Goal: Complete application form

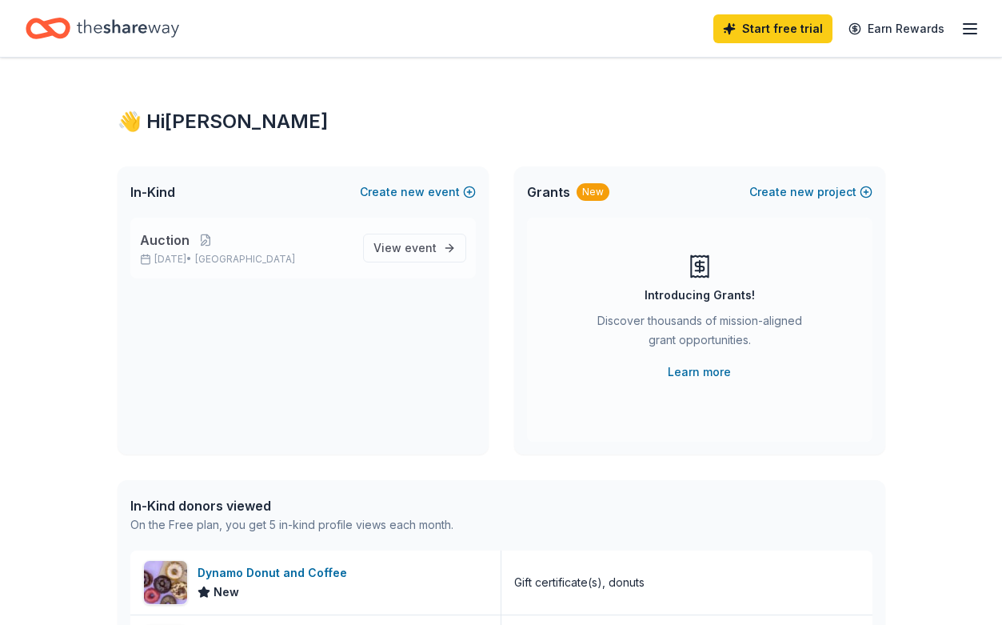
click at [276, 252] on div "Auction Dec 06, 2025 • SF Bay Area" at bounding box center [245, 247] width 210 height 35
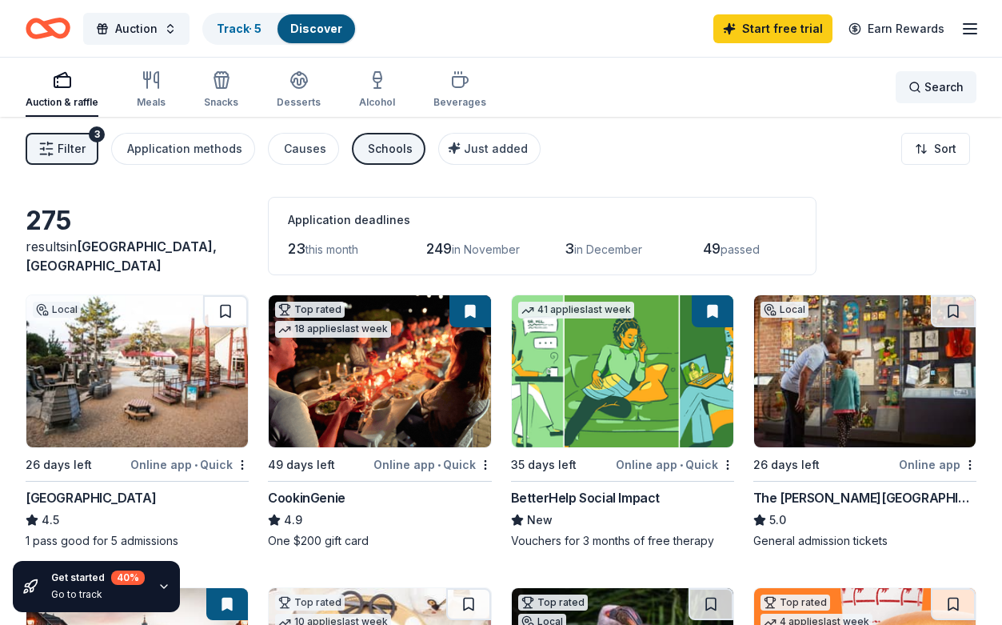
click at [923, 82] on div "Search" at bounding box center [936, 87] width 55 height 19
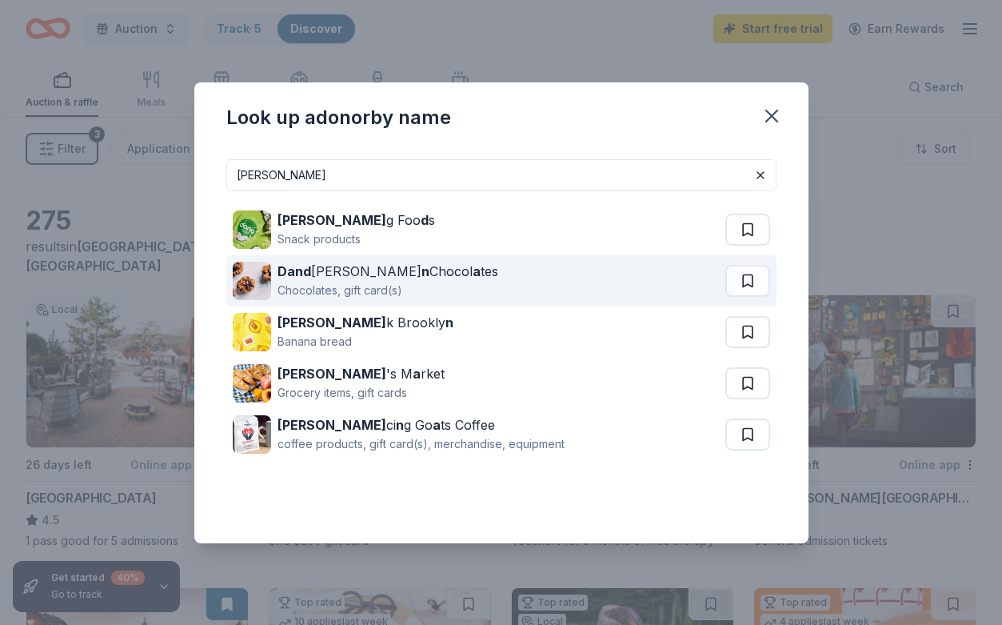
type input "dan"
click at [402, 283] on div "Chocolates, gift card(s)" at bounding box center [388, 290] width 221 height 19
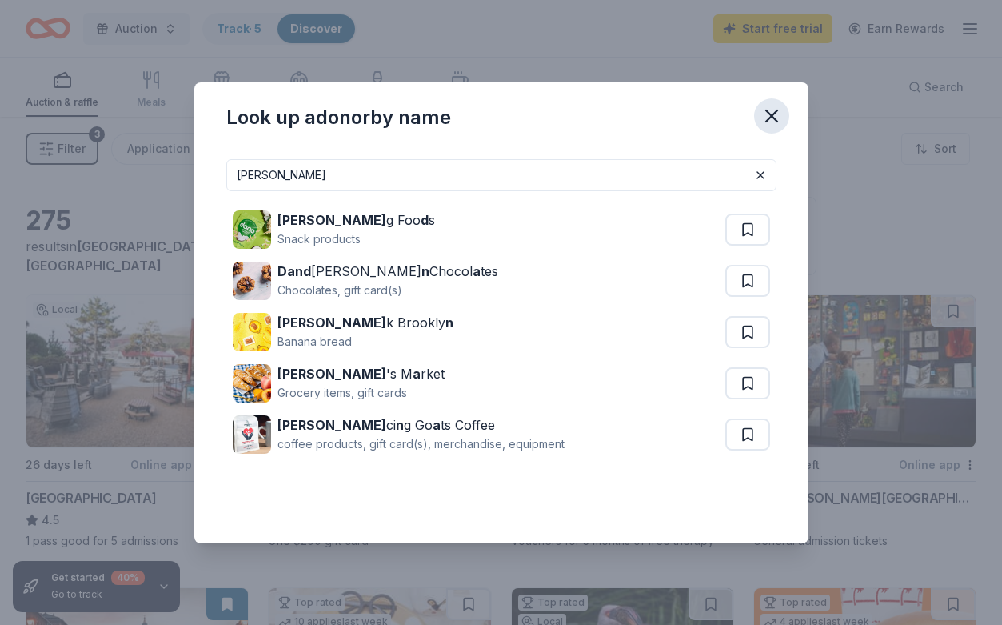
click at [764, 112] on icon "button" at bounding box center [772, 116] width 22 height 22
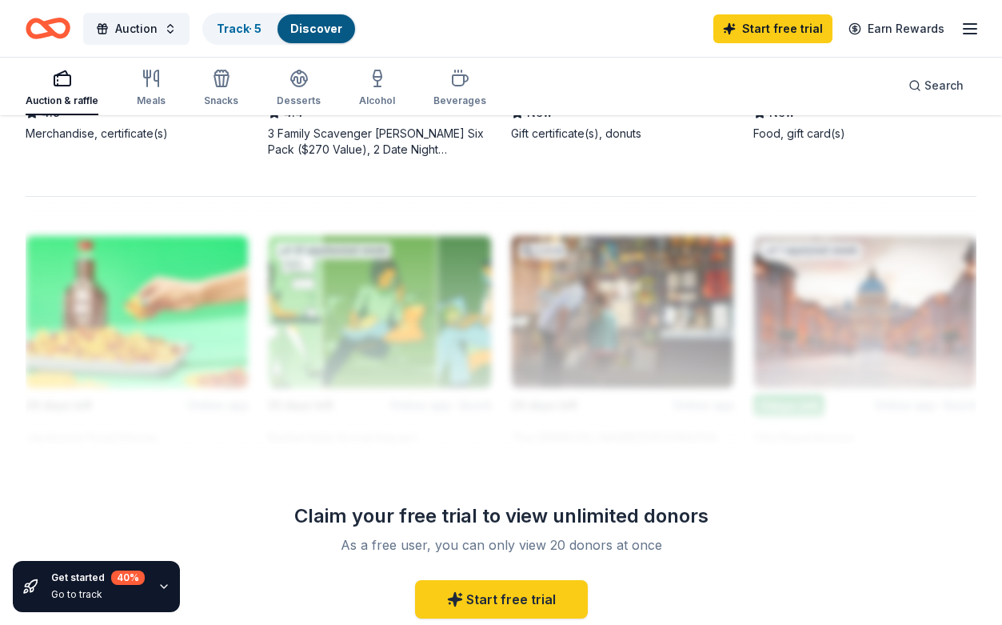
scroll to position [1525, 0]
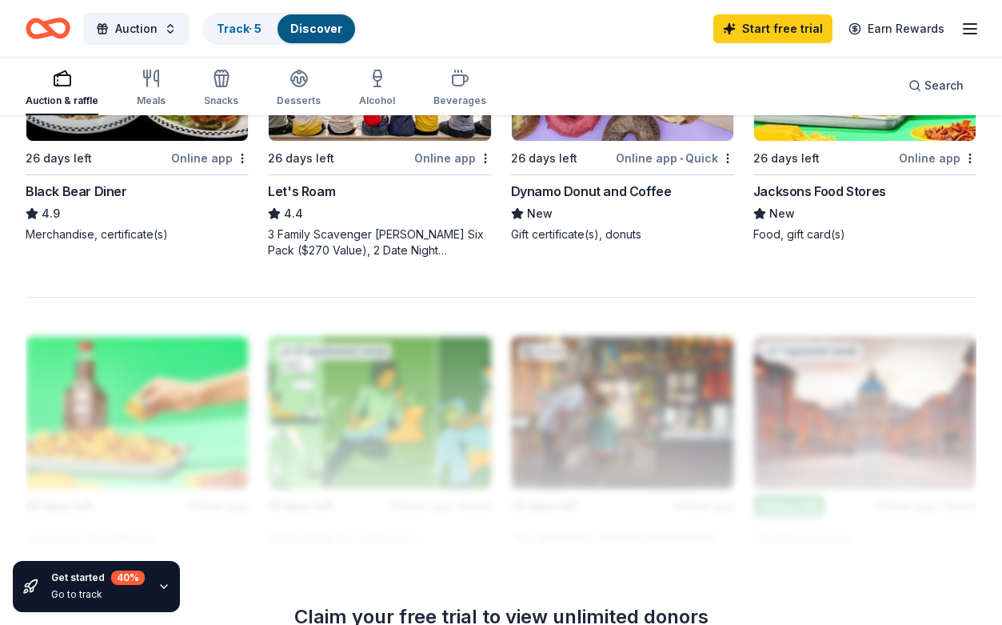
click at [620, 195] on div "Dynamo Donut and Coffee" at bounding box center [591, 191] width 161 height 19
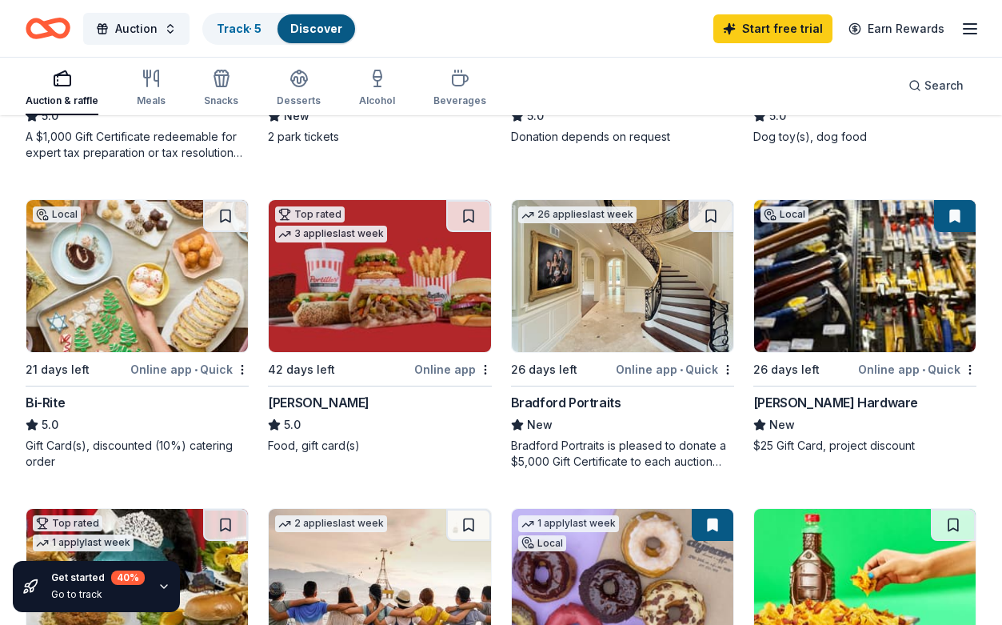
scroll to position [991, 0]
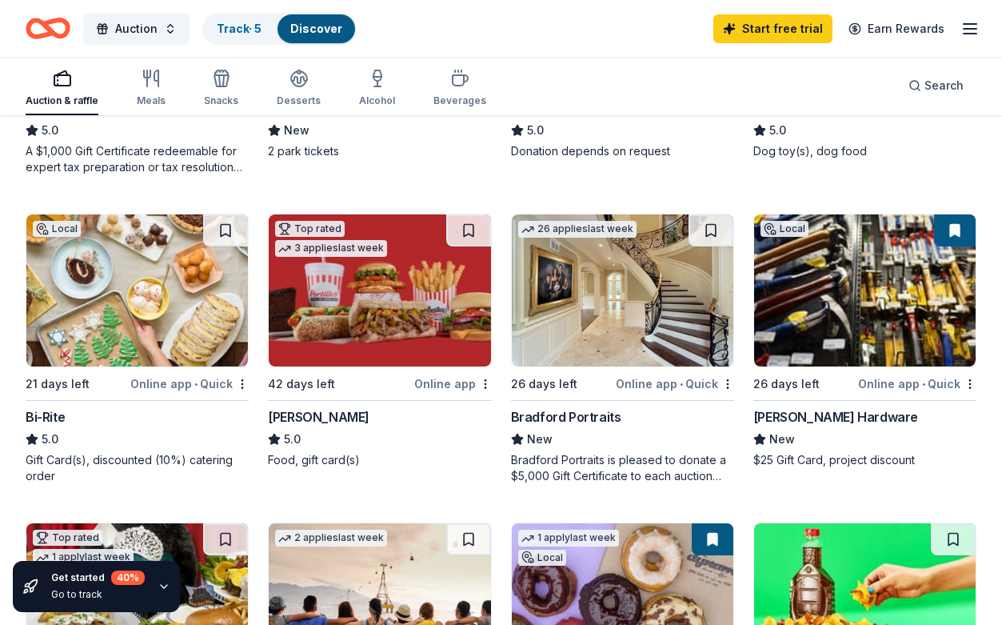
click at [567, 413] on div "Bradford Portraits" at bounding box center [566, 416] width 110 height 19
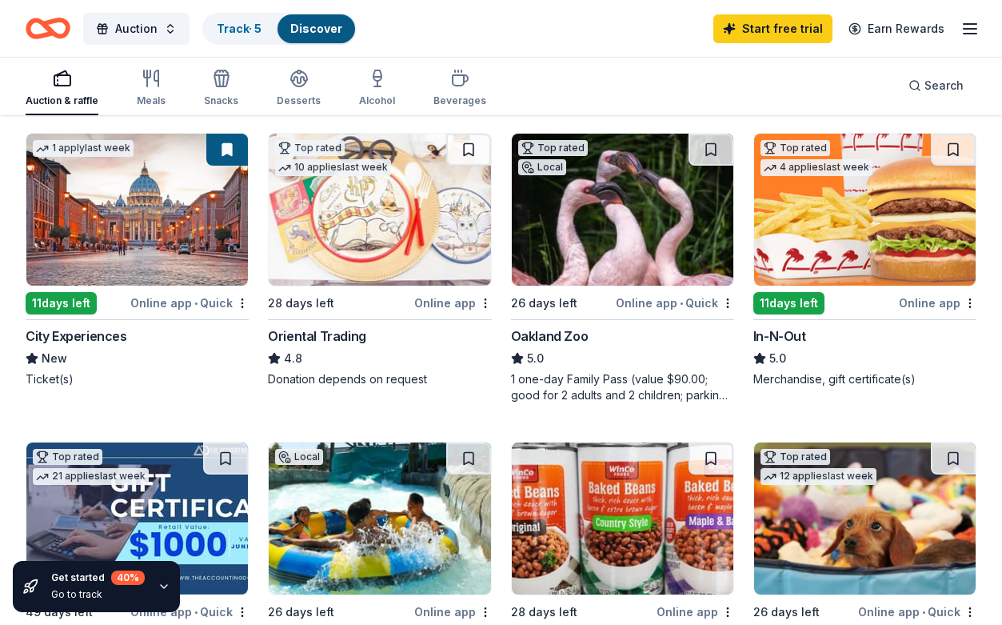
scroll to position [452, 0]
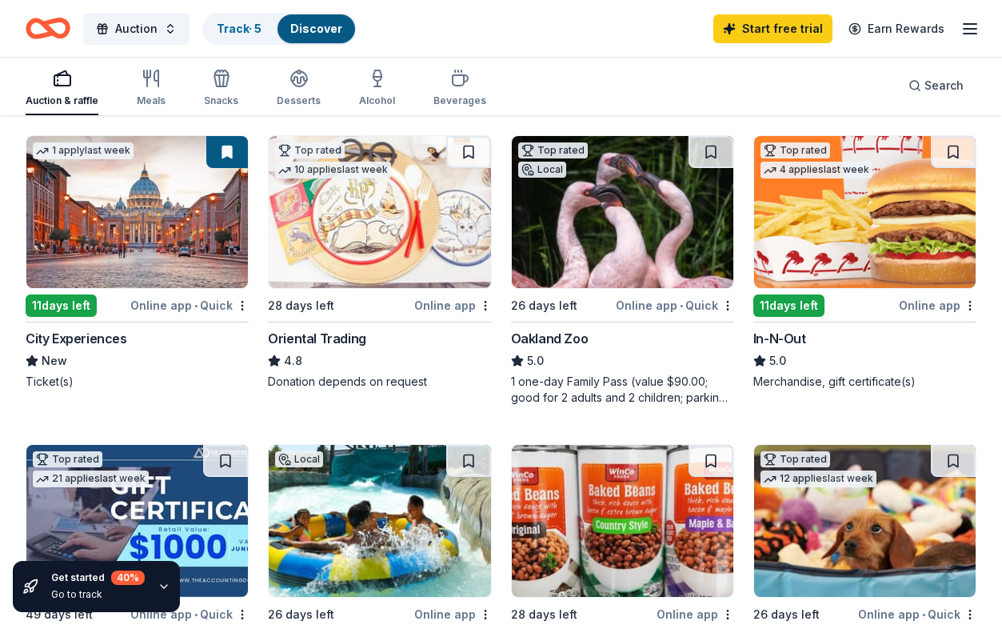
click at [793, 338] on div "In-N-Out" at bounding box center [779, 338] width 53 height 19
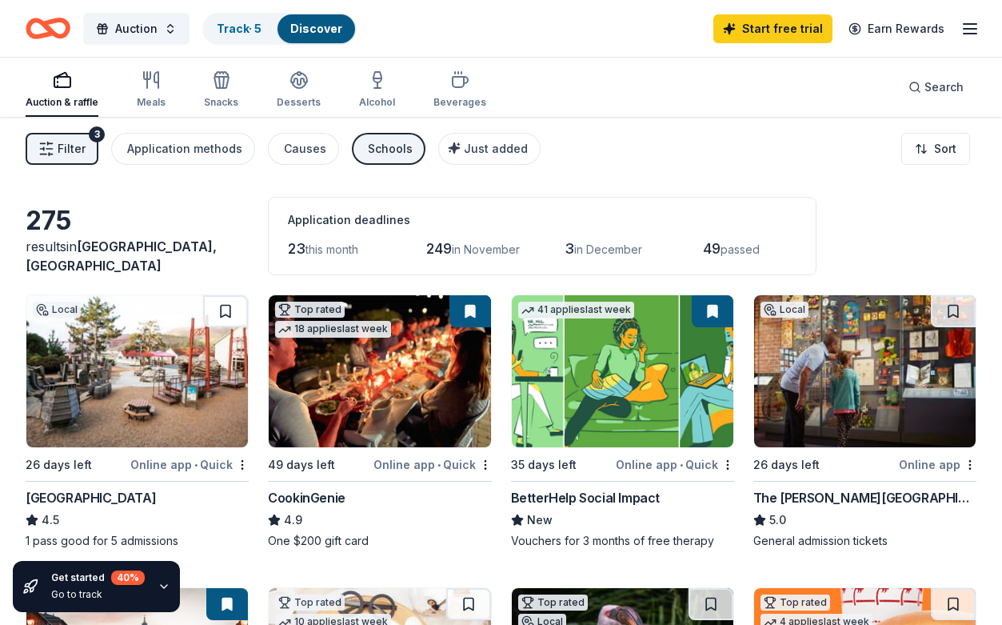
scroll to position [0, 0]
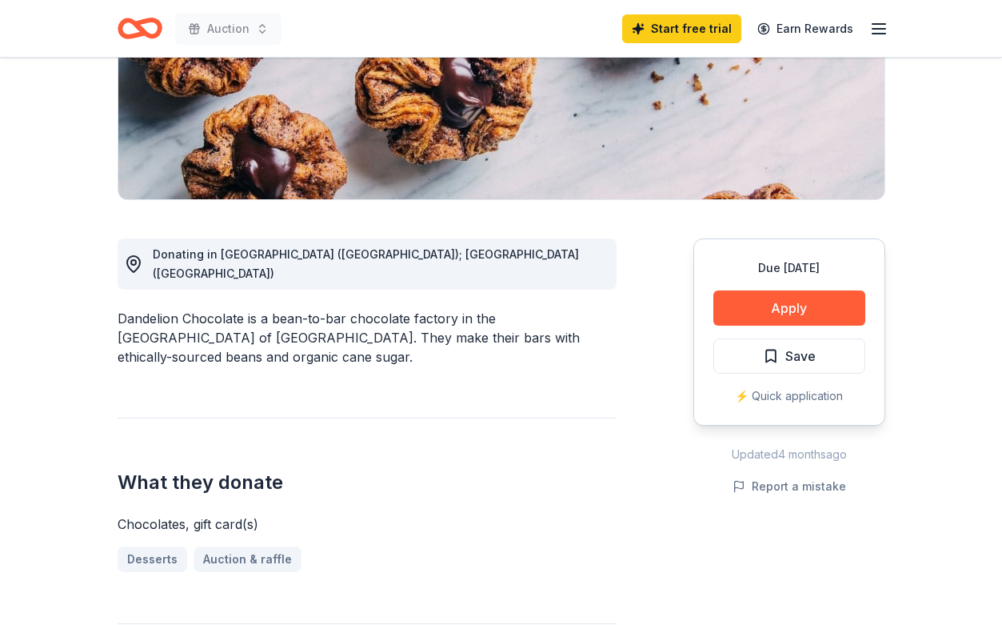
scroll to position [287, 0]
click at [773, 306] on button "Apply" at bounding box center [789, 307] width 152 height 35
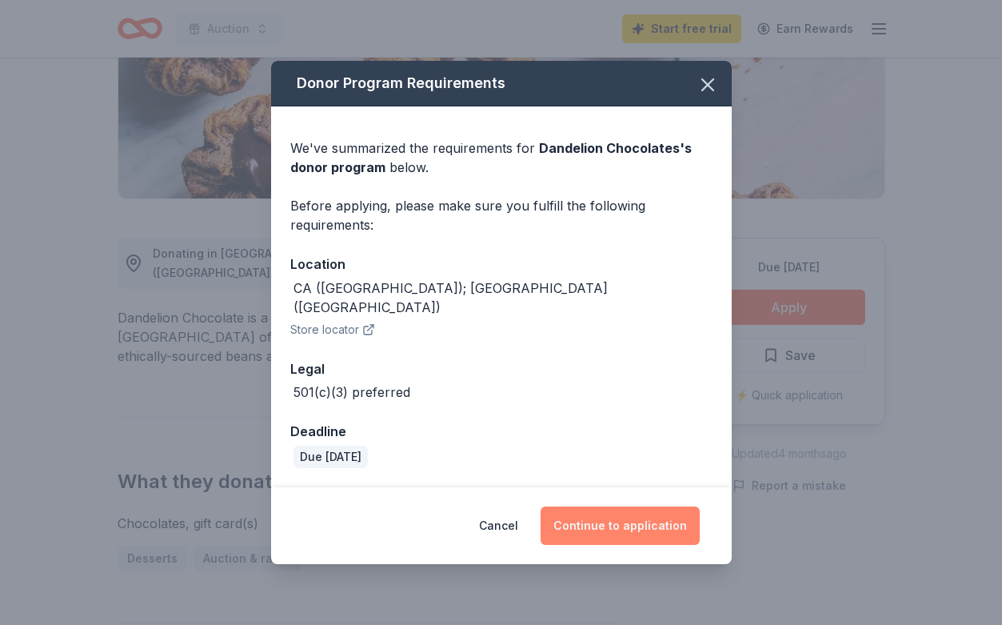
click at [603, 521] on button "Continue to application" at bounding box center [620, 525] width 159 height 38
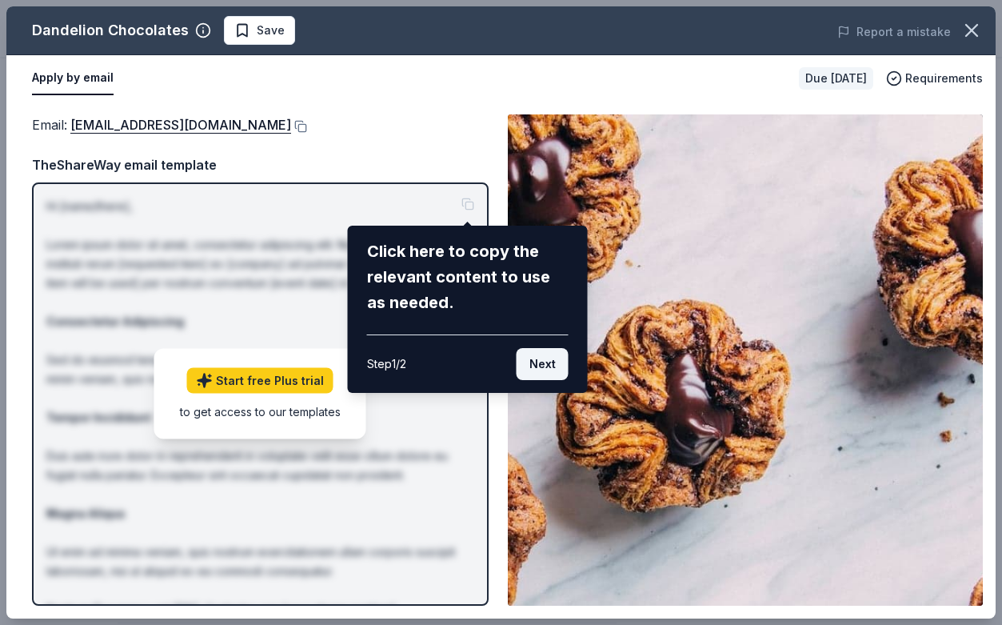
click at [549, 369] on button "Next" at bounding box center [543, 364] width 52 height 32
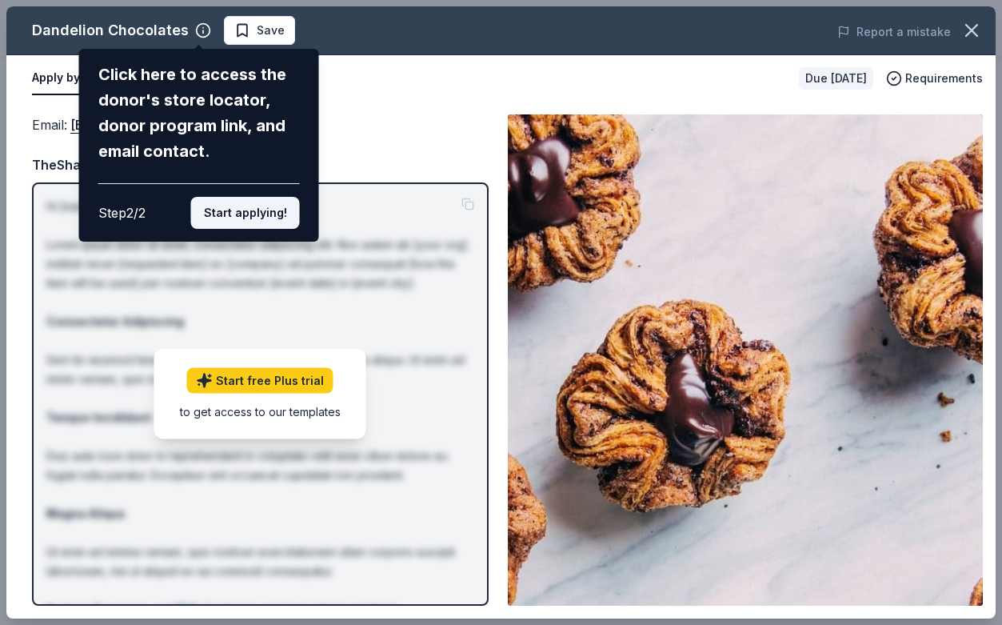
click at [279, 197] on button "Start applying!" at bounding box center [245, 213] width 109 height 32
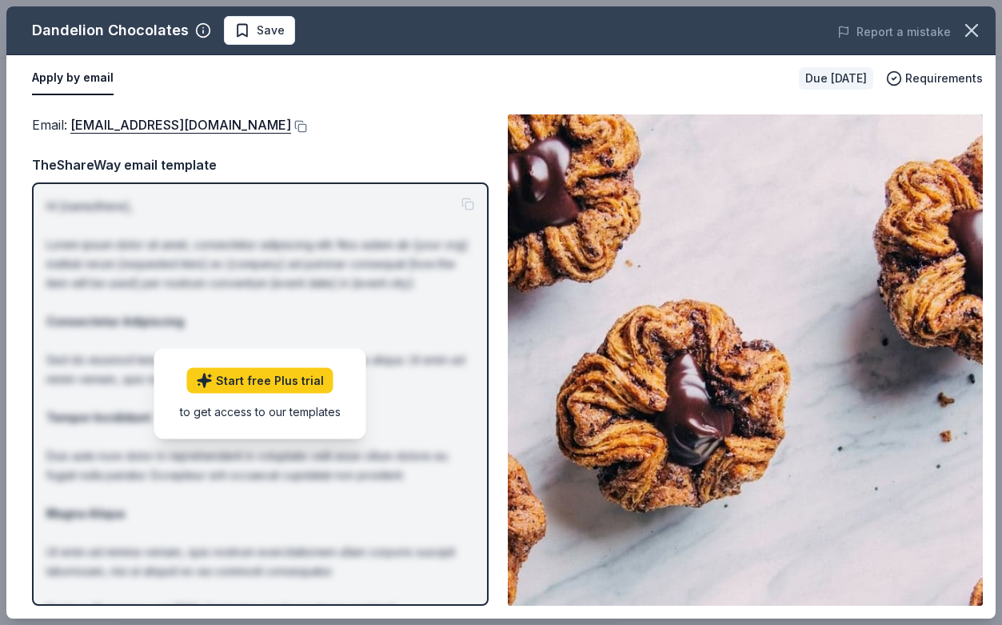
click at [78, 75] on button "Apply by email" at bounding box center [73, 79] width 82 height 34
click at [427, 139] on div "Email : donations@dandelionchocolate.com TheShareWay email template Hi [name/th…" at bounding box center [260, 359] width 457 height 491
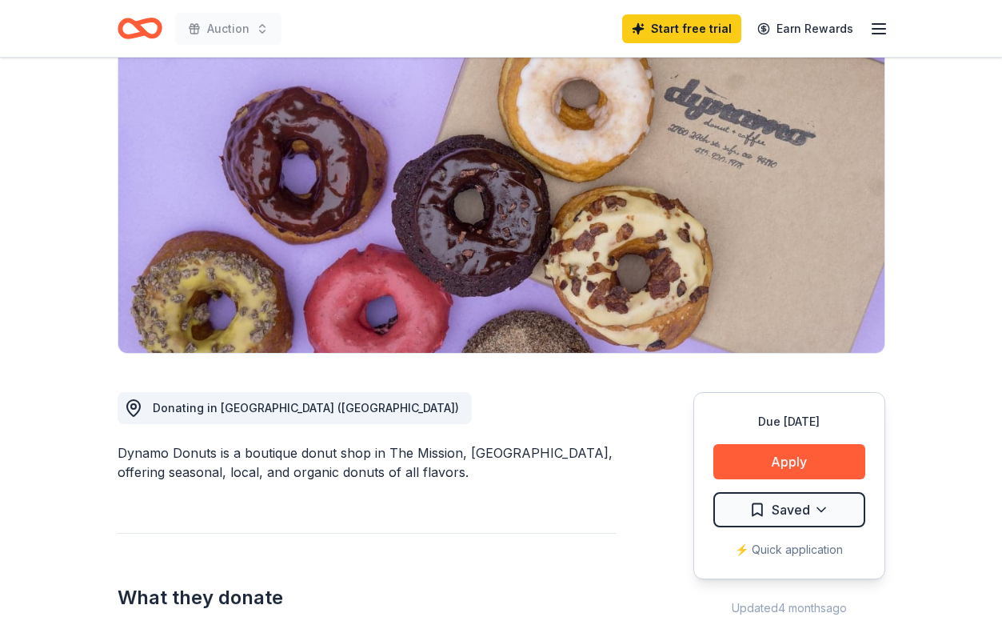
scroll to position [135, 0]
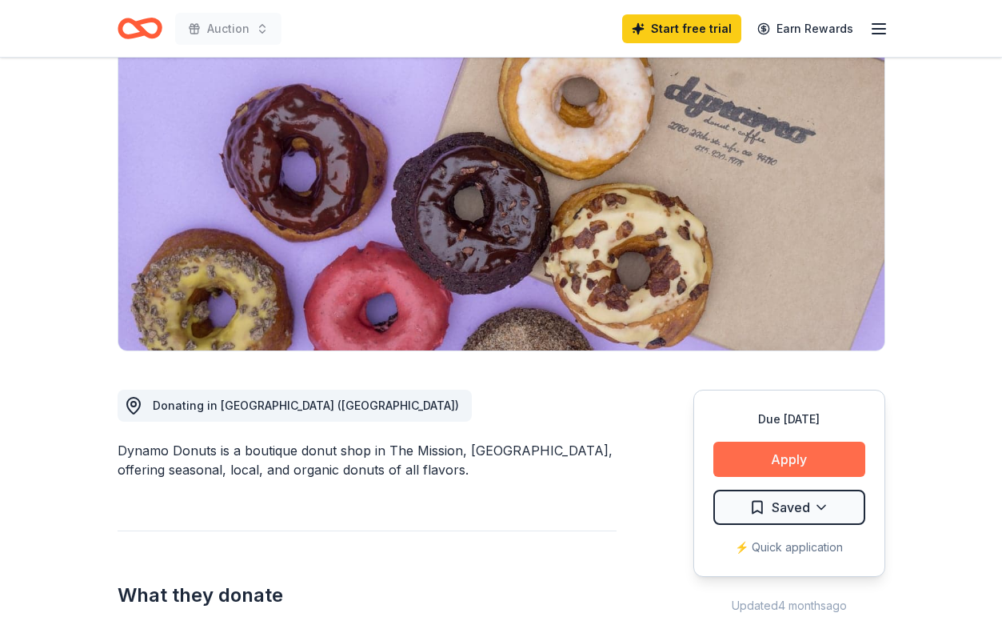
click at [788, 460] on button "Apply" at bounding box center [789, 458] width 152 height 35
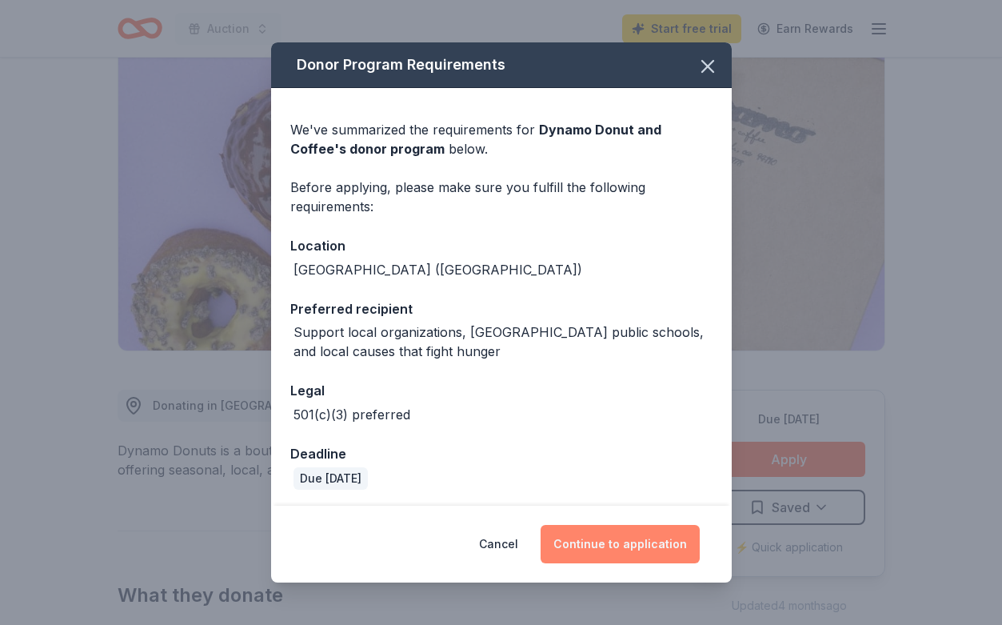
click at [633, 536] on button "Continue to application" at bounding box center [620, 544] width 159 height 38
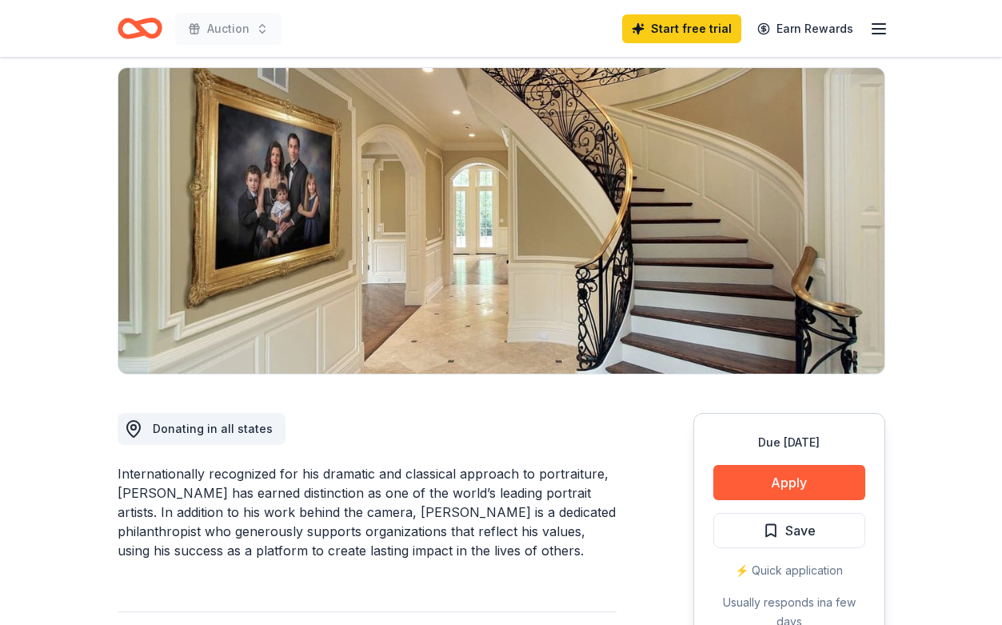
scroll to position [98, 0]
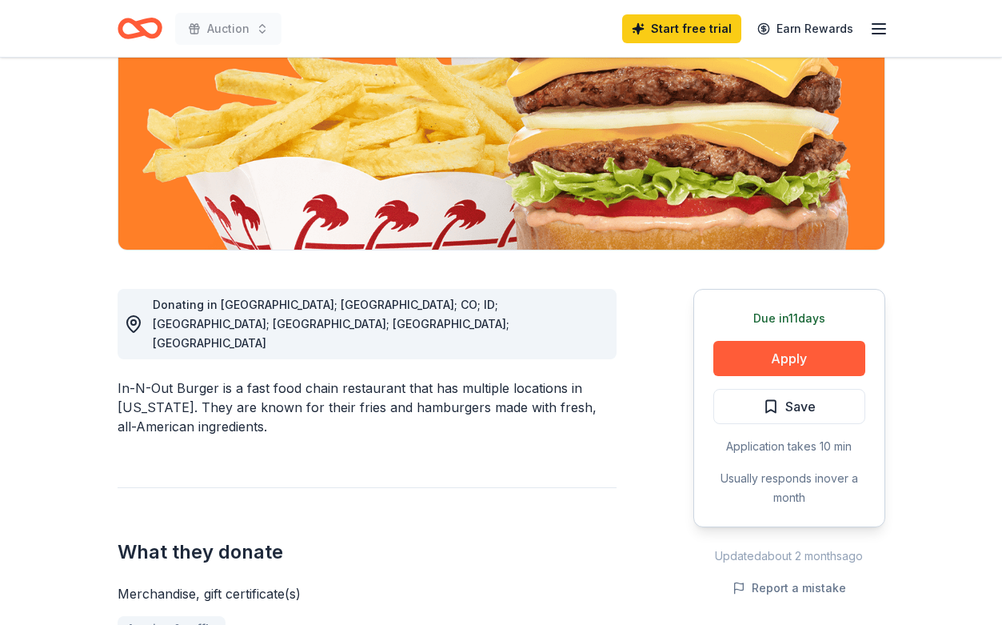
scroll to position [239, 0]
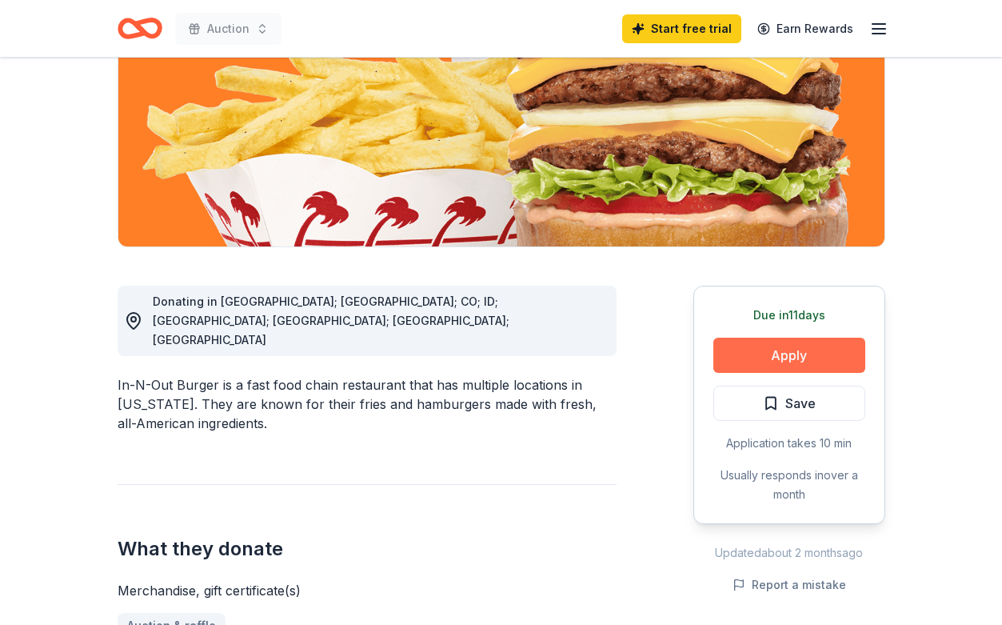
click at [741, 355] on button "Apply" at bounding box center [789, 355] width 152 height 35
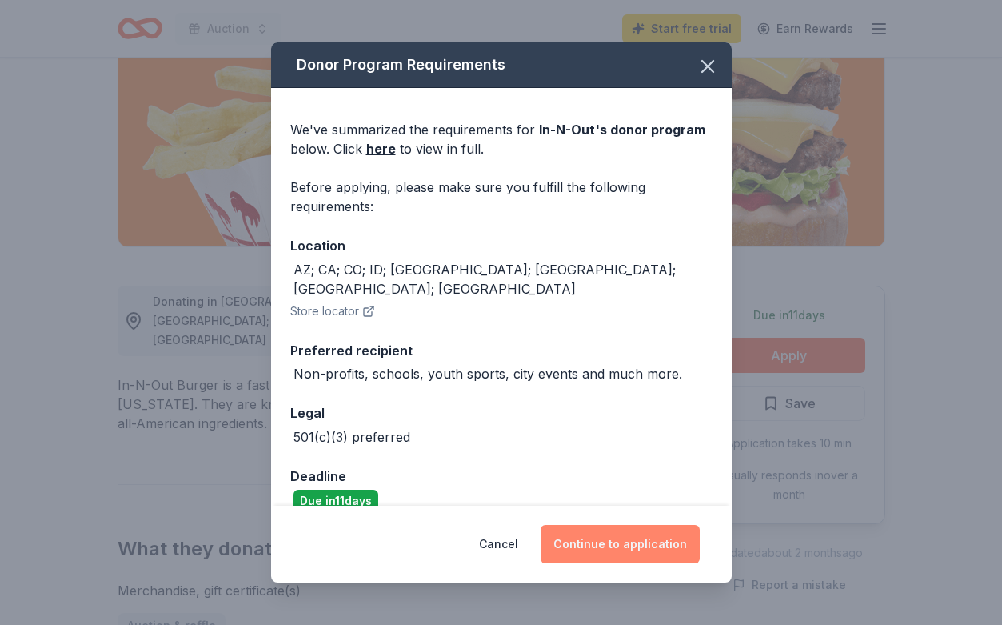
click at [625, 535] on button "Continue to application" at bounding box center [620, 544] width 159 height 38
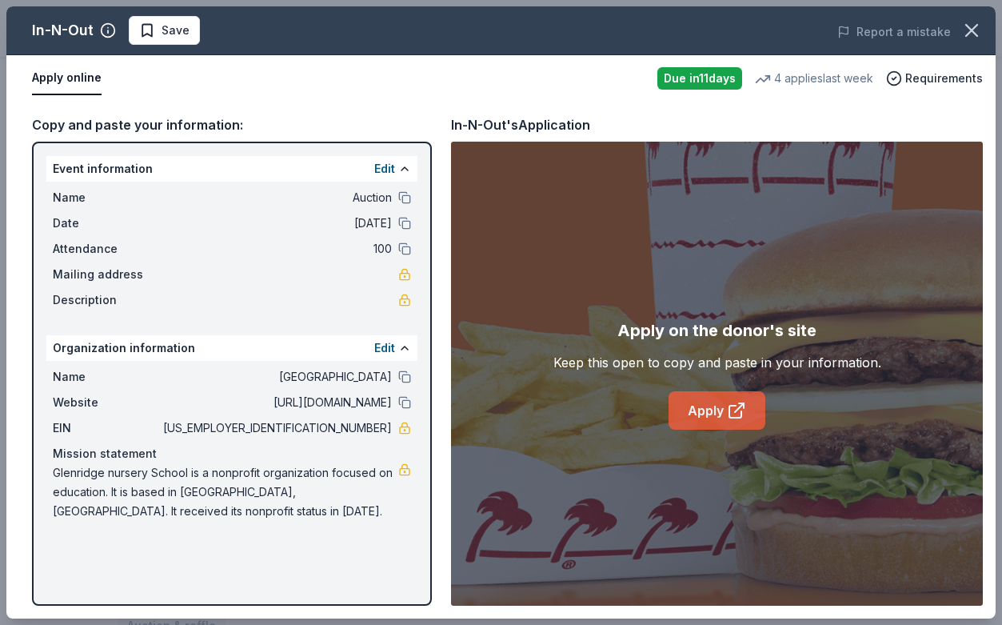
click at [700, 414] on link "Apply" at bounding box center [717, 410] width 97 height 38
